Goal: Task Accomplishment & Management: Use online tool/utility

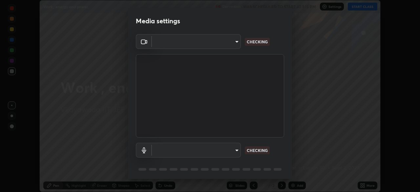
scroll to position [192, 420]
type input "b74a1fcb957b607d7891aad9ae8d06523c05b0d929b8136650b48c924e792bd8"
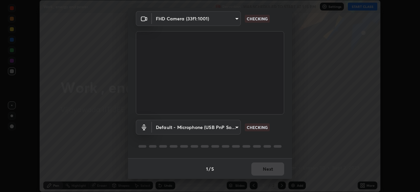
click at [186, 126] on body "Erase all Work , energy and power Recording WAS SCHEDULED TO START AT 1:15 PM S…" at bounding box center [210, 96] width 420 height 192
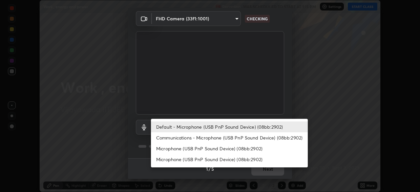
click at [182, 158] on li "Microphone (USB PnP Sound Device) (08bb:2902)" at bounding box center [229, 159] width 157 height 11
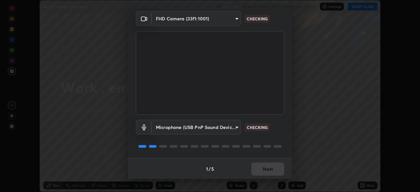
click at [177, 128] on body "Erase all Work , energy and power Recording WAS SCHEDULED TO START AT 1:15 PM S…" at bounding box center [210, 96] width 420 height 192
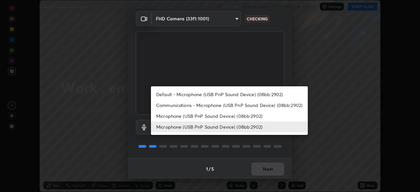
click at [175, 95] on li "Default - Microphone (USB PnP Sound Device) (08bb:2902)" at bounding box center [229, 94] width 157 height 11
type input "default"
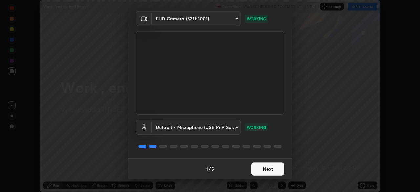
click at [266, 167] on button "Next" at bounding box center [268, 169] width 33 height 13
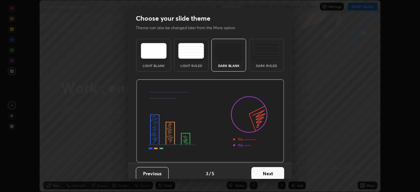
click at [265, 167] on button "Next" at bounding box center [268, 173] width 33 height 13
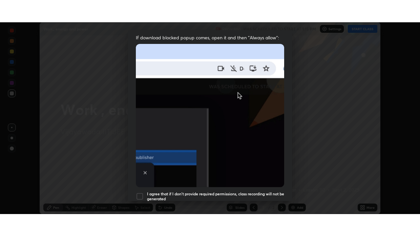
scroll to position [157, 0]
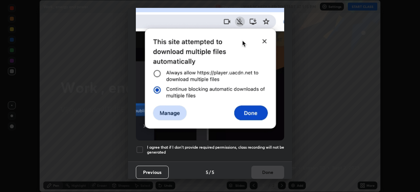
click at [141, 148] on div at bounding box center [140, 150] width 8 height 8
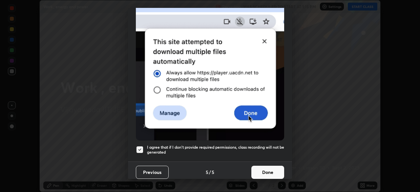
click at [257, 168] on button "Done" at bounding box center [268, 172] width 33 height 13
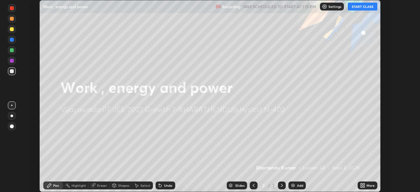
click at [293, 183] on div "Add" at bounding box center [297, 186] width 17 height 8
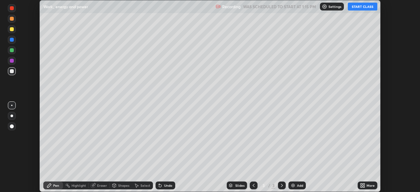
click at [363, 7] on button "START CLASS" at bounding box center [363, 7] width 30 height 8
click at [364, 184] on icon at bounding box center [364, 185] width 2 height 2
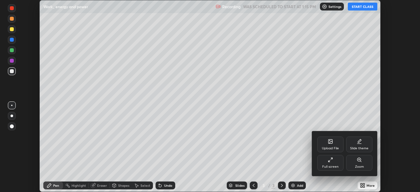
click at [323, 164] on div "Full screen" at bounding box center [331, 163] width 26 height 16
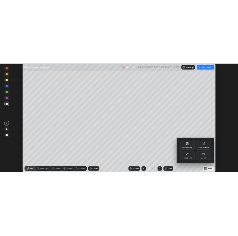
scroll to position [236, 420]
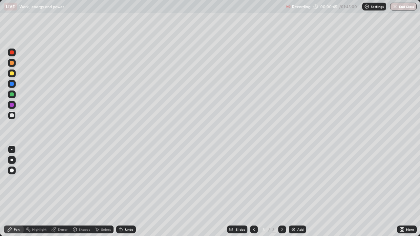
click at [12, 77] on div at bounding box center [12, 74] width 8 height 8
click at [13, 105] on div at bounding box center [12, 105] width 4 height 4
click at [13, 52] on div at bounding box center [12, 53] width 4 height 4
click at [11, 116] on div at bounding box center [12, 116] width 4 height 4
click at [301, 192] on div "Add" at bounding box center [297, 230] width 17 height 8
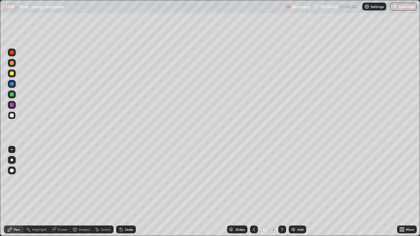
click at [13, 77] on div at bounding box center [12, 74] width 8 height 8
click at [12, 114] on div at bounding box center [12, 116] width 4 height 4
click at [12, 75] on div at bounding box center [12, 74] width 4 height 4
click at [11, 64] on div at bounding box center [12, 63] width 4 height 4
click at [12, 74] on div at bounding box center [12, 74] width 4 height 4
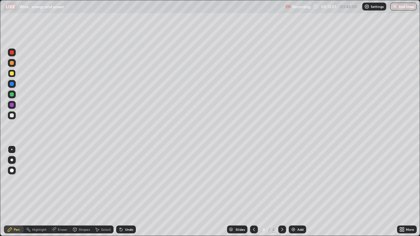
click at [12, 84] on div at bounding box center [12, 84] width 4 height 4
click at [11, 106] on div at bounding box center [12, 105] width 4 height 4
click at [12, 116] on div at bounding box center [12, 116] width 4 height 4
click at [131, 192] on div "Undo" at bounding box center [126, 230] width 20 height 8
click at [125, 192] on div "Undo" at bounding box center [126, 230] width 20 height 8
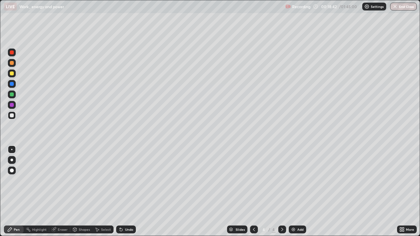
click at [291, 192] on img at bounding box center [293, 229] width 5 height 5
click at [292, 192] on img at bounding box center [293, 229] width 5 height 5
click at [14, 76] on div at bounding box center [12, 74] width 8 height 8
click at [11, 64] on div at bounding box center [12, 63] width 4 height 4
click at [11, 73] on div at bounding box center [12, 74] width 4 height 4
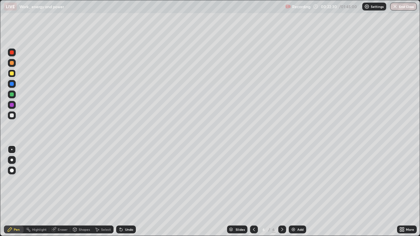
click at [9, 74] on div at bounding box center [12, 74] width 8 height 8
click at [12, 105] on div at bounding box center [12, 105] width 4 height 4
click at [11, 54] on div at bounding box center [12, 53] width 4 height 4
click at [11, 114] on div at bounding box center [12, 116] width 4 height 4
click at [65, 192] on div "Eraser" at bounding box center [63, 229] width 10 height 3
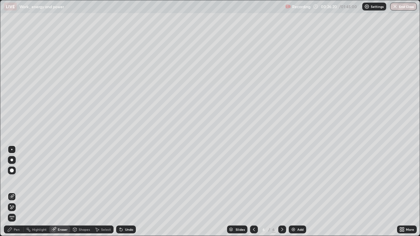
click at [14, 192] on div "Pen" at bounding box center [17, 229] width 6 height 3
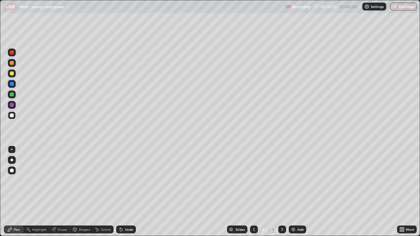
click at [293, 192] on img at bounding box center [293, 229] width 5 height 5
click at [13, 75] on div at bounding box center [12, 74] width 8 height 8
click at [125, 192] on div "Undo" at bounding box center [129, 229] width 8 height 3
click at [12, 116] on div at bounding box center [12, 116] width 4 height 4
click at [11, 64] on div at bounding box center [12, 63] width 4 height 4
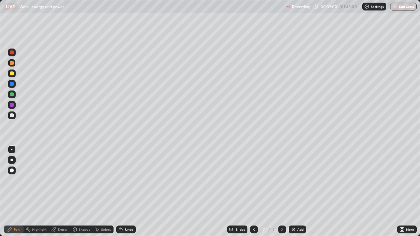
click at [11, 85] on div at bounding box center [12, 84] width 4 height 4
click at [11, 117] on div at bounding box center [12, 116] width 4 height 4
click at [11, 116] on div at bounding box center [12, 116] width 4 height 4
click at [12, 73] on div at bounding box center [12, 74] width 4 height 4
click at [12, 54] on div at bounding box center [12, 53] width 4 height 4
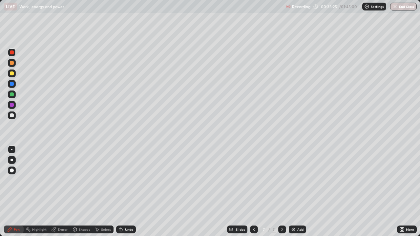
click at [123, 192] on div "Undo" at bounding box center [126, 230] width 20 height 8
click at [125, 192] on div "Undo" at bounding box center [129, 229] width 8 height 3
click at [12, 116] on div at bounding box center [12, 116] width 4 height 4
click at [12, 117] on div at bounding box center [12, 116] width 4 height 4
click at [11, 105] on div at bounding box center [12, 105] width 4 height 4
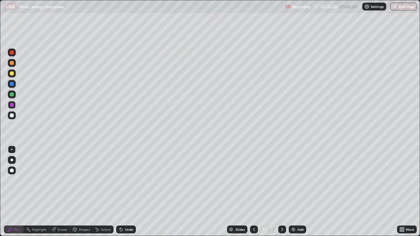
click at [12, 116] on div at bounding box center [12, 116] width 4 height 4
click at [12, 75] on div at bounding box center [12, 74] width 4 height 4
click at [13, 77] on div at bounding box center [12, 74] width 8 height 8
click at [11, 116] on div at bounding box center [12, 116] width 4 height 4
click at [79, 192] on div "Shapes" at bounding box center [81, 230] width 22 height 8
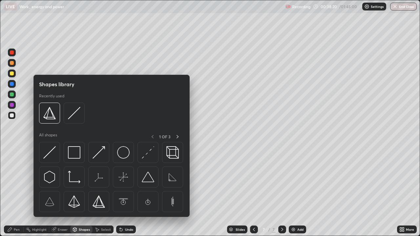
click at [61, 192] on div "Eraser" at bounding box center [63, 229] width 10 height 3
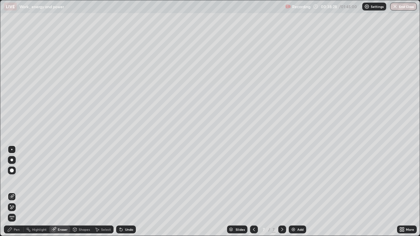
click at [15, 192] on div "Pen" at bounding box center [14, 230] width 20 height 8
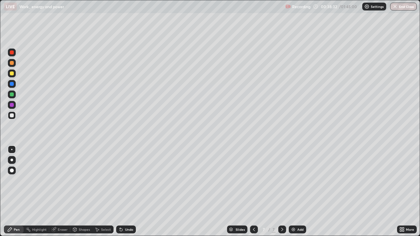
click at [130, 192] on div "Undo" at bounding box center [129, 229] width 8 height 3
click at [129, 192] on div "Undo" at bounding box center [126, 230] width 20 height 8
click at [58, 192] on div "Eraser" at bounding box center [63, 229] width 10 height 3
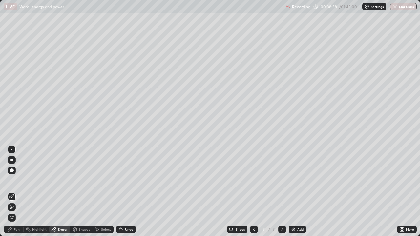
click at [14, 171] on div at bounding box center [12, 171] width 8 height 8
click at [16, 192] on div "Pen" at bounding box center [17, 229] width 6 height 3
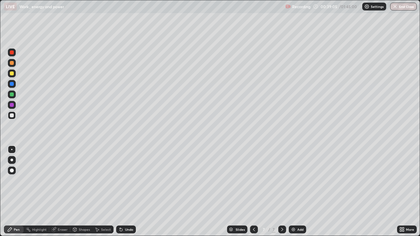
click at [129, 192] on div "Undo" at bounding box center [129, 229] width 8 height 3
click at [128, 192] on div "Undo" at bounding box center [129, 229] width 8 height 3
click at [67, 192] on div "Eraser" at bounding box center [63, 229] width 10 height 3
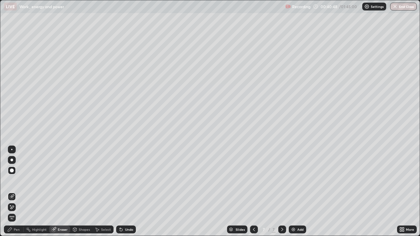
click at [11, 192] on icon at bounding box center [9, 229] width 5 height 5
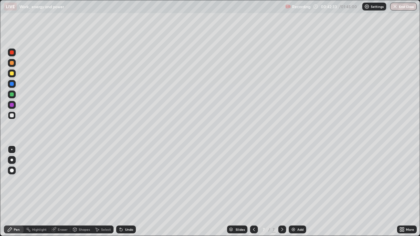
click at [12, 75] on div at bounding box center [12, 74] width 4 height 4
click at [55, 192] on icon at bounding box center [55, 229] width 4 height 3
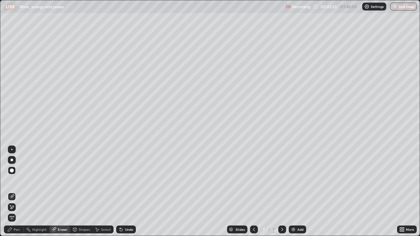
click at [15, 192] on div "Pen" at bounding box center [17, 229] width 6 height 3
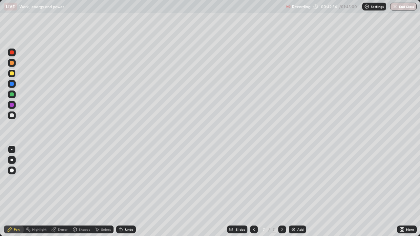
click at [12, 157] on div at bounding box center [12, 160] width 8 height 8
click at [12, 150] on div at bounding box center [11, 149] width 1 height 1
click at [59, 192] on div "Eraser" at bounding box center [63, 229] width 10 height 3
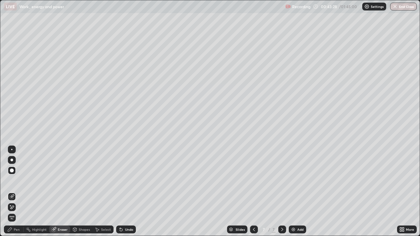
click at [13, 192] on div "Pen" at bounding box center [14, 230] width 20 height 8
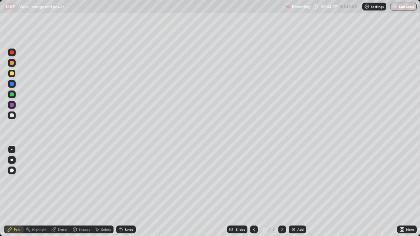
click at [58, 192] on div "Eraser" at bounding box center [63, 229] width 10 height 3
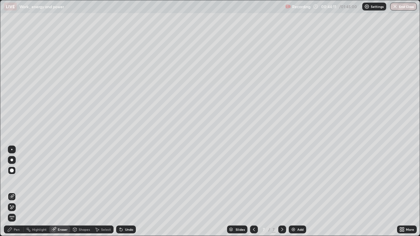
click at [13, 192] on div "Pen" at bounding box center [14, 230] width 20 height 8
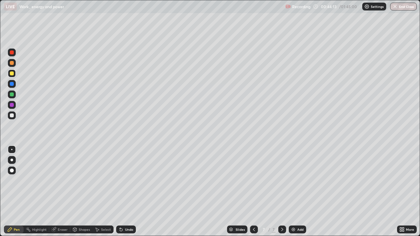
click at [12, 63] on div at bounding box center [12, 63] width 4 height 4
click at [58, 192] on div "Eraser" at bounding box center [63, 229] width 10 height 3
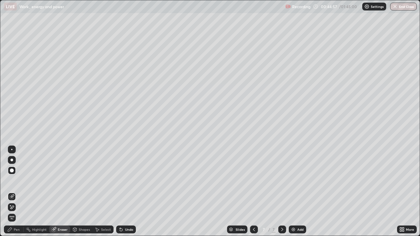
click at [17, 192] on div "Pen" at bounding box center [17, 229] width 6 height 3
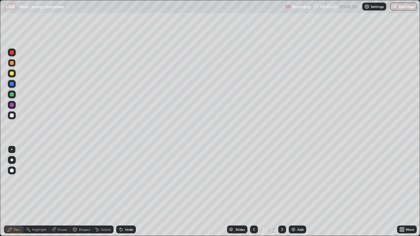
click at [55, 192] on icon at bounding box center [55, 229] width 4 height 3
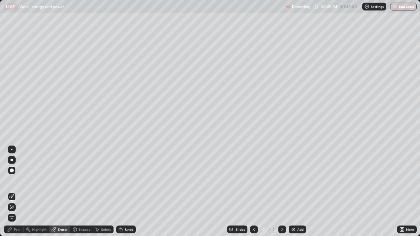
click at [16, 192] on div "Pen" at bounding box center [14, 230] width 20 height 8
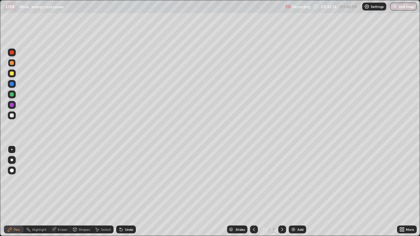
click at [38, 192] on div "Highlight" at bounding box center [39, 229] width 14 height 3
click at [62, 192] on div "Eraser" at bounding box center [63, 229] width 10 height 3
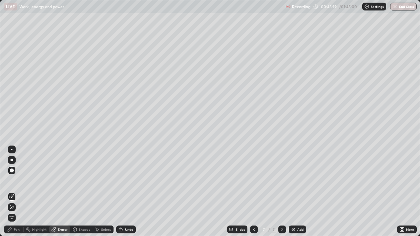
click at [11, 192] on icon at bounding box center [10, 230] width 4 height 4
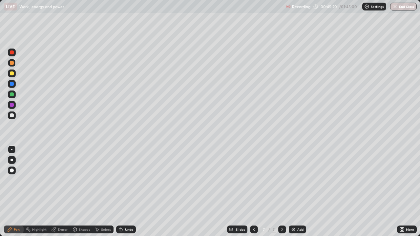
click at [42, 192] on div "Highlight" at bounding box center [39, 229] width 14 height 3
click at [58, 192] on div "Eraser" at bounding box center [63, 229] width 10 height 3
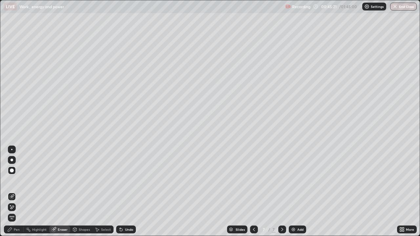
click at [21, 192] on div "Pen" at bounding box center [14, 230] width 20 height 8
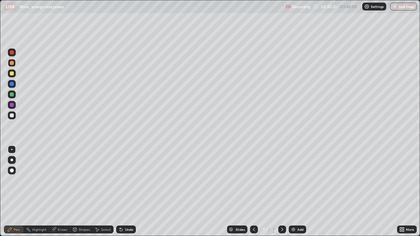
click at [56, 192] on icon at bounding box center [53, 229] width 5 height 5
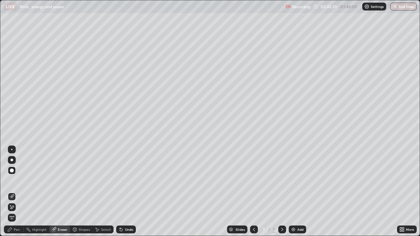
click at [13, 192] on div "Pen" at bounding box center [14, 230] width 20 height 8
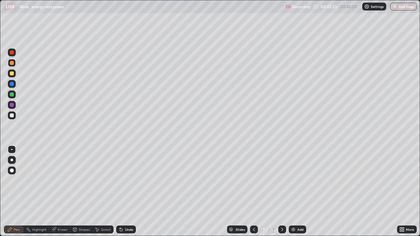
click at [46, 192] on div "Highlight" at bounding box center [37, 230] width 26 height 8
click at [59, 192] on div "Eraser" at bounding box center [63, 229] width 10 height 3
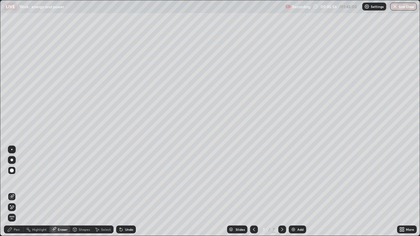
click at [16, 192] on div "Pen" at bounding box center [17, 229] width 6 height 3
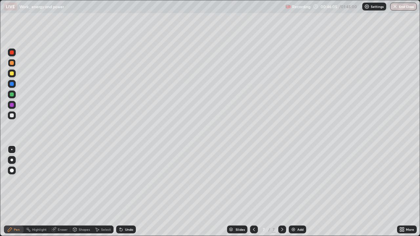
click at [63, 192] on div "Eraser" at bounding box center [63, 229] width 10 height 3
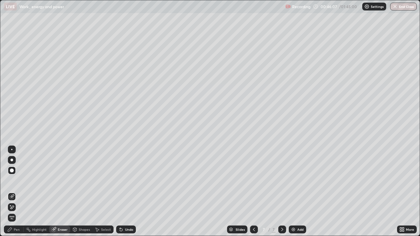
click at [21, 192] on div "Pen" at bounding box center [14, 230] width 20 height 8
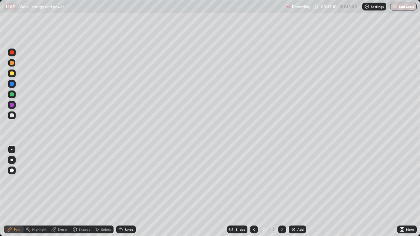
click at [290, 192] on div "Add" at bounding box center [297, 230] width 17 height 8
click at [12, 75] on div at bounding box center [12, 74] width 4 height 4
click at [12, 118] on div at bounding box center [12, 116] width 8 height 8
click at [11, 75] on div at bounding box center [12, 74] width 4 height 4
click at [12, 117] on div at bounding box center [12, 116] width 4 height 4
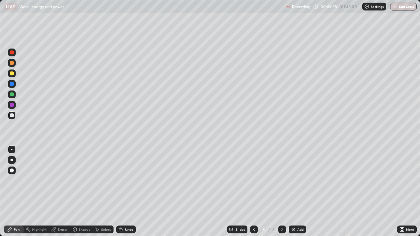
click at [12, 74] on div at bounding box center [12, 74] width 4 height 4
click at [11, 116] on div at bounding box center [12, 116] width 4 height 4
click at [11, 53] on div at bounding box center [12, 53] width 4 height 4
click at [12, 53] on div at bounding box center [12, 53] width 4 height 4
click at [9, 114] on div at bounding box center [12, 116] width 8 height 8
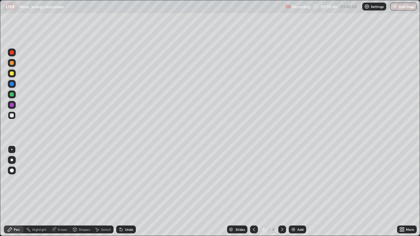
click at [12, 117] on div at bounding box center [12, 116] width 4 height 4
click at [11, 116] on div at bounding box center [12, 116] width 4 height 4
click at [128, 192] on div "Undo" at bounding box center [129, 229] width 8 height 3
click at [292, 192] on img at bounding box center [293, 229] width 5 height 5
click at [253, 192] on icon at bounding box center [254, 229] width 5 height 5
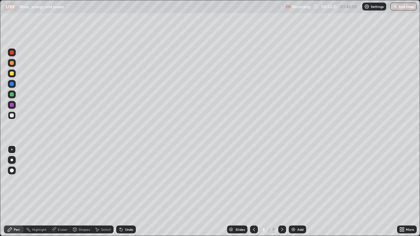
click at [293, 192] on img at bounding box center [293, 229] width 5 height 5
click at [12, 61] on div at bounding box center [12, 63] width 4 height 4
click at [129, 192] on div "Undo" at bounding box center [129, 229] width 8 height 3
click at [12, 115] on div at bounding box center [12, 116] width 4 height 4
click at [12, 74] on div at bounding box center [12, 74] width 4 height 4
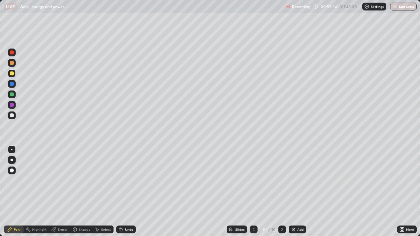
click at [12, 116] on div at bounding box center [12, 116] width 4 height 4
click at [12, 74] on div at bounding box center [12, 74] width 4 height 4
click at [15, 64] on div at bounding box center [12, 63] width 8 height 8
click at [12, 106] on div at bounding box center [12, 105] width 4 height 4
click at [11, 105] on div at bounding box center [12, 105] width 4 height 4
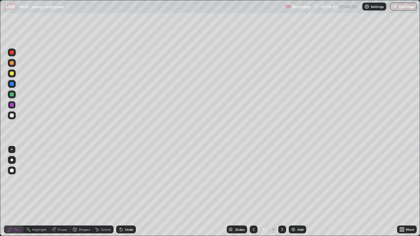
click at [11, 94] on div at bounding box center [12, 95] width 4 height 4
click at [11, 115] on div at bounding box center [12, 116] width 4 height 4
click at [131, 192] on div "Undo" at bounding box center [129, 229] width 8 height 3
click at [126, 192] on div "Undo" at bounding box center [129, 229] width 8 height 3
click at [126, 192] on div "Undo" at bounding box center [126, 230] width 20 height 8
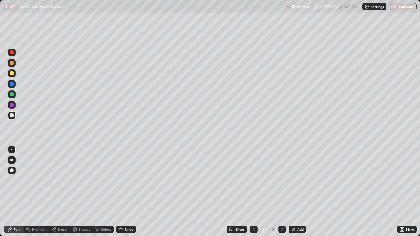
click at [128, 192] on div "Undo" at bounding box center [126, 230] width 20 height 8
click at [129, 192] on div "Undo" at bounding box center [126, 230] width 20 height 8
click at [130, 192] on div "Undo" at bounding box center [129, 229] width 8 height 3
click at [132, 192] on div "Undo" at bounding box center [126, 230] width 20 height 8
click at [130, 192] on div "Undo" at bounding box center [129, 229] width 8 height 3
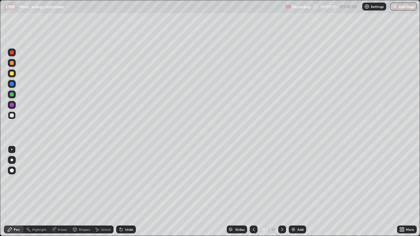
click at [129, 192] on div "Undo" at bounding box center [129, 229] width 8 height 3
click at [12, 105] on div at bounding box center [12, 105] width 4 height 4
click at [12, 116] on div at bounding box center [12, 116] width 4 height 4
click at [11, 114] on div at bounding box center [12, 116] width 4 height 4
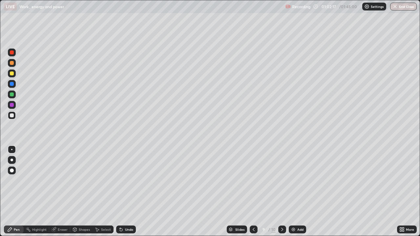
click at [64, 192] on div "Eraser" at bounding box center [63, 229] width 10 height 3
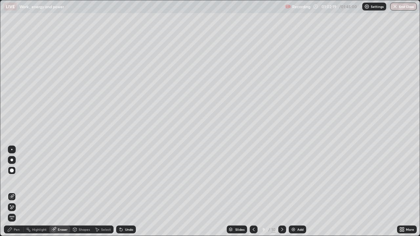
click at [17, 192] on div "Pen" at bounding box center [17, 229] width 6 height 3
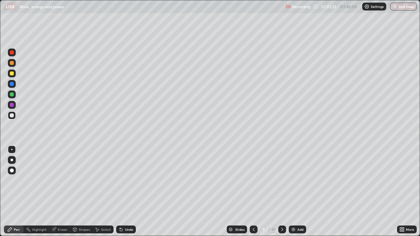
click at [131, 192] on div "Undo" at bounding box center [129, 229] width 8 height 3
click at [12, 84] on div at bounding box center [12, 84] width 4 height 4
click at [282, 192] on icon at bounding box center [282, 229] width 5 height 5
click at [12, 74] on div at bounding box center [12, 74] width 4 height 4
click at [12, 116] on div at bounding box center [12, 116] width 4 height 4
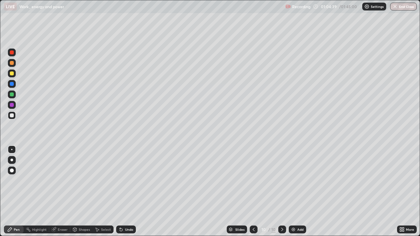
click at [13, 74] on div at bounding box center [12, 74] width 4 height 4
click at [128, 192] on div "Undo" at bounding box center [129, 229] width 8 height 3
click at [126, 192] on div "Undo" at bounding box center [126, 230] width 20 height 8
click at [125, 192] on div "Undo" at bounding box center [126, 230] width 20 height 8
click at [126, 192] on div "Undo" at bounding box center [126, 230] width 20 height 8
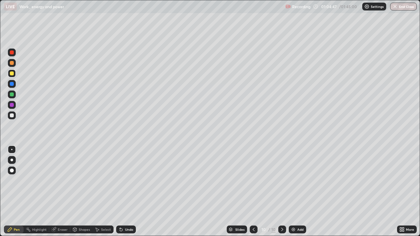
click at [127, 192] on div "Undo" at bounding box center [126, 230] width 20 height 8
click at [125, 192] on div "Undo" at bounding box center [126, 230] width 20 height 8
click at [14, 192] on div "Pen" at bounding box center [14, 230] width 20 height 8
click at [11, 118] on div at bounding box center [12, 116] width 8 height 8
click at [12, 94] on div at bounding box center [12, 95] width 4 height 4
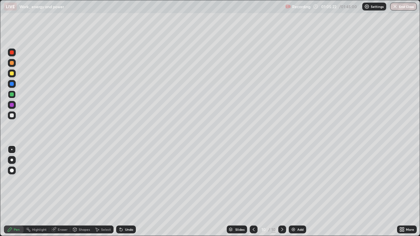
click at [12, 55] on div at bounding box center [12, 53] width 8 height 8
click at [12, 117] on div at bounding box center [12, 116] width 4 height 4
click at [12, 77] on div at bounding box center [12, 74] width 8 height 8
click at [13, 63] on div at bounding box center [12, 63] width 4 height 4
click at [12, 115] on div at bounding box center [12, 116] width 4 height 4
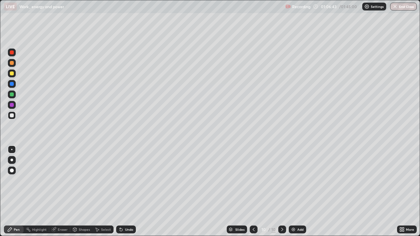
click at [12, 115] on div at bounding box center [12, 116] width 4 height 4
click at [14, 105] on div at bounding box center [12, 105] width 8 height 8
click at [12, 114] on div at bounding box center [12, 116] width 4 height 4
click at [12, 116] on div at bounding box center [12, 116] width 4 height 4
click at [12, 117] on div at bounding box center [12, 116] width 4 height 4
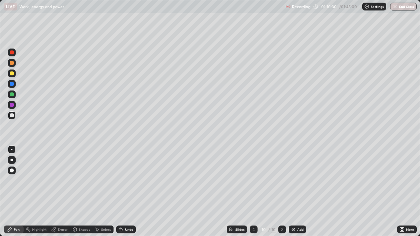
click at [13, 77] on div at bounding box center [12, 74] width 8 height 8
click at [12, 95] on div at bounding box center [12, 95] width 4 height 4
click at [12, 117] on div at bounding box center [12, 116] width 4 height 4
click at [12, 53] on div at bounding box center [12, 53] width 4 height 4
click at [12, 117] on div at bounding box center [12, 116] width 4 height 4
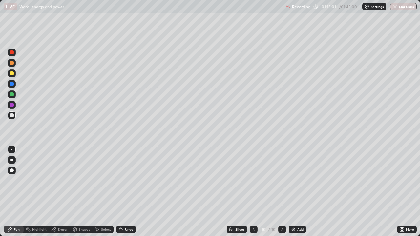
click at [63, 192] on div "Eraser" at bounding box center [63, 229] width 10 height 3
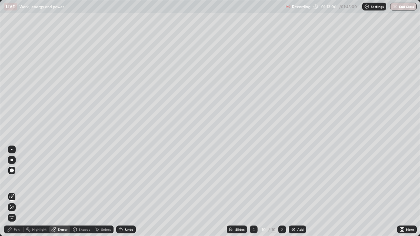
click at [20, 192] on div "Pen" at bounding box center [14, 230] width 20 height 8
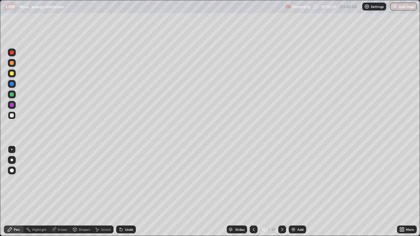
click at [12, 74] on div at bounding box center [12, 74] width 4 height 4
click at [59, 192] on div "Eraser" at bounding box center [63, 229] width 10 height 3
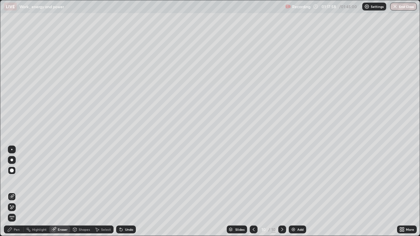
click at [12, 192] on icon at bounding box center [9, 229] width 5 height 5
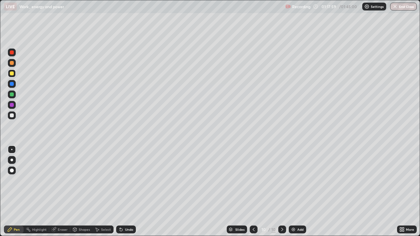
click at [11, 117] on div at bounding box center [12, 116] width 4 height 4
click at [11, 74] on div at bounding box center [12, 74] width 4 height 4
click at [294, 192] on img at bounding box center [293, 229] width 5 height 5
click at [12, 116] on div at bounding box center [12, 116] width 4 height 4
click at [13, 86] on div at bounding box center [12, 84] width 8 height 8
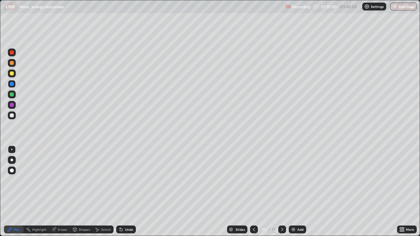
click at [12, 74] on div at bounding box center [12, 74] width 4 height 4
click at [12, 105] on div at bounding box center [12, 105] width 4 height 4
click at [12, 116] on div at bounding box center [12, 116] width 4 height 4
click at [12, 63] on div at bounding box center [12, 63] width 4 height 4
click at [12, 105] on div at bounding box center [12, 105] width 4 height 4
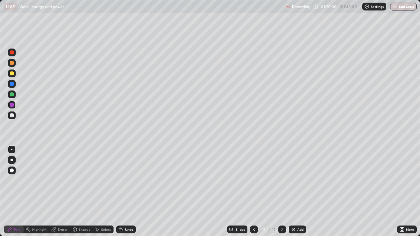
click at [12, 116] on div at bounding box center [12, 116] width 4 height 4
click at [12, 54] on div at bounding box center [12, 53] width 4 height 4
click at [12, 74] on div at bounding box center [12, 74] width 4 height 4
click at [12, 116] on div at bounding box center [12, 116] width 4 height 4
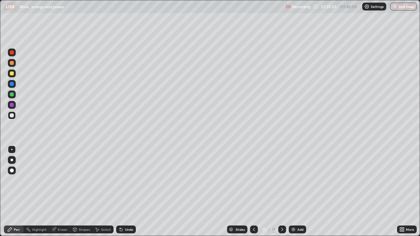
click at [13, 75] on div at bounding box center [12, 74] width 8 height 8
click at [13, 62] on div at bounding box center [12, 63] width 4 height 4
click at [12, 116] on div at bounding box center [12, 116] width 4 height 4
click at [11, 73] on div at bounding box center [12, 74] width 4 height 4
click at [11, 64] on div at bounding box center [12, 63] width 4 height 4
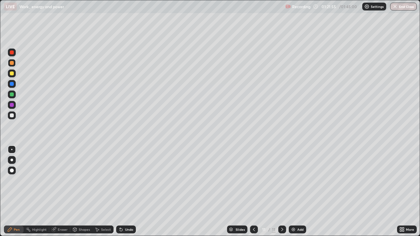
click at [12, 105] on div at bounding box center [12, 105] width 4 height 4
click at [12, 117] on div at bounding box center [12, 116] width 4 height 4
click at [123, 192] on div "Undo" at bounding box center [126, 230] width 20 height 8
click at [67, 192] on div "Eraser" at bounding box center [59, 230] width 21 height 8
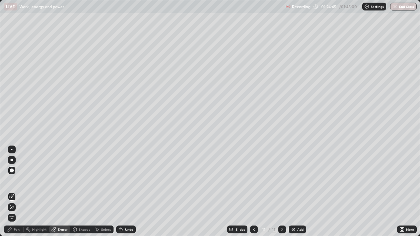
click at [16, 192] on div "Pen" at bounding box center [17, 229] width 6 height 3
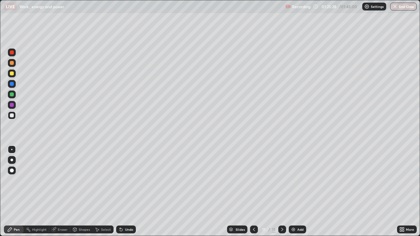
click at [12, 74] on div at bounding box center [12, 74] width 4 height 4
click at [60, 192] on div "Eraser" at bounding box center [59, 230] width 21 height 8
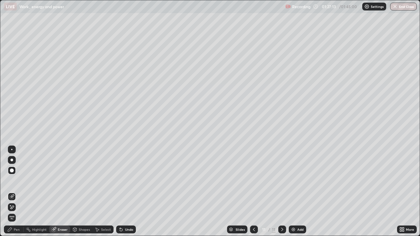
click at [12, 172] on div at bounding box center [12, 171] width 4 height 4
click at [13, 192] on div "Pen" at bounding box center [14, 230] width 20 height 8
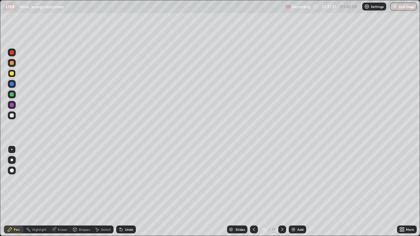
click at [11, 115] on div at bounding box center [12, 116] width 4 height 4
click at [58, 192] on div "Eraser" at bounding box center [63, 229] width 10 height 3
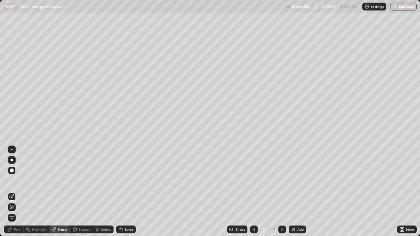
click at [15, 192] on div "Pen" at bounding box center [17, 229] width 6 height 3
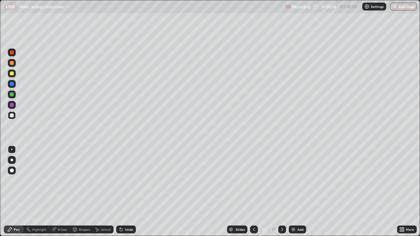
click at [56, 192] on icon at bounding box center [53, 229] width 5 height 5
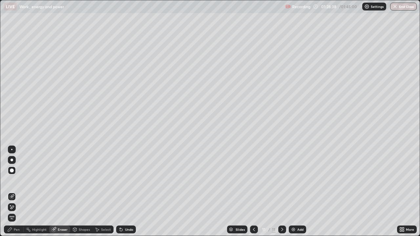
click at [14, 192] on div "Pen" at bounding box center [17, 229] width 6 height 3
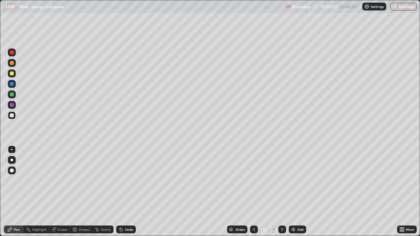
click at [17, 127] on div "Erase all" at bounding box center [12, 118] width 16 height 210
click at [17, 112] on div at bounding box center [12, 115] width 11 height 11
click at [17, 107] on div at bounding box center [12, 105] width 11 height 11
click at [60, 192] on div "Eraser" at bounding box center [63, 229] width 10 height 3
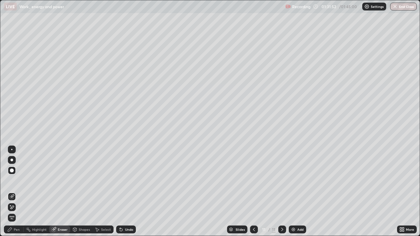
click at [10, 192] on icon at bounding box center [9, 229] width 5 height 5
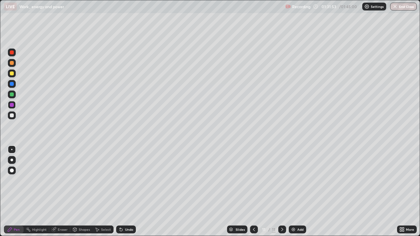
click at [13, 75] on div at bounding box center [12, 74] width 4 height 4
click at [291, 192] on img at bounding box center [293, 229] width 5 height 5
click at [130, 192] on div "Undo" at bounding box center [129, 229] width 8 height 3
click at [56, 192] on icon at bounding box center [53, 229] width 5 height 5
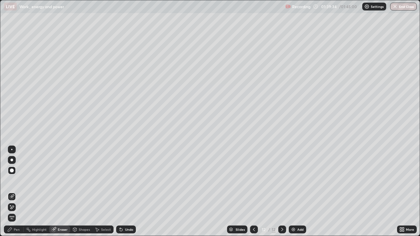
click at [14, 192] on div "Pen" at bounding box center [17, 229] width 6 height 3
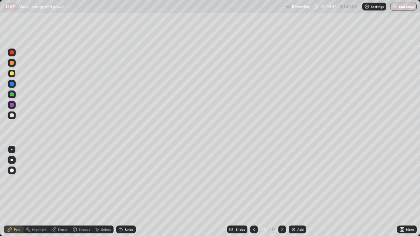
click at [12, 116] on div at bounding box center [12, 116] width 4 height 4
click at [405, 9] on button "End Class" at bounding box center [404, 7] width 26 height 8
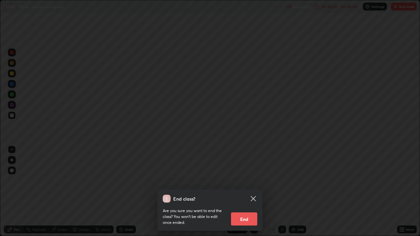
click at [249, 192] on button "End" at bounding box center [244, 219] width 26 height 13
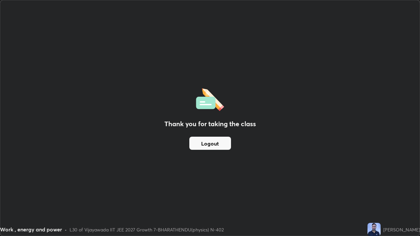
click at [224, 147] on button "Logout" at bounding box center [210, 143] width 42 height 13
